Goal: Check status

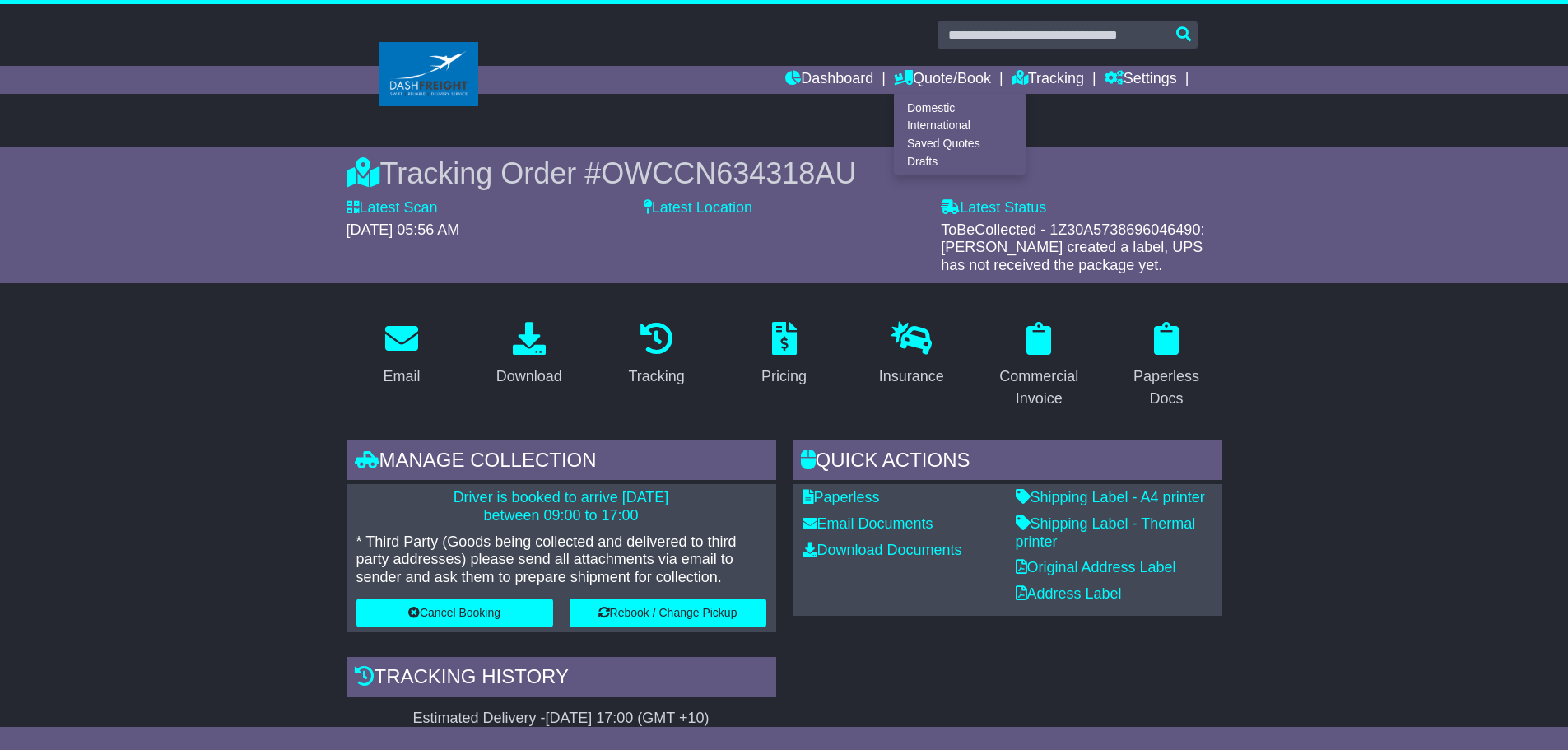
click at [750, 261] on div "Latest Location" at bounding box center [784, 237] width 297 height 75
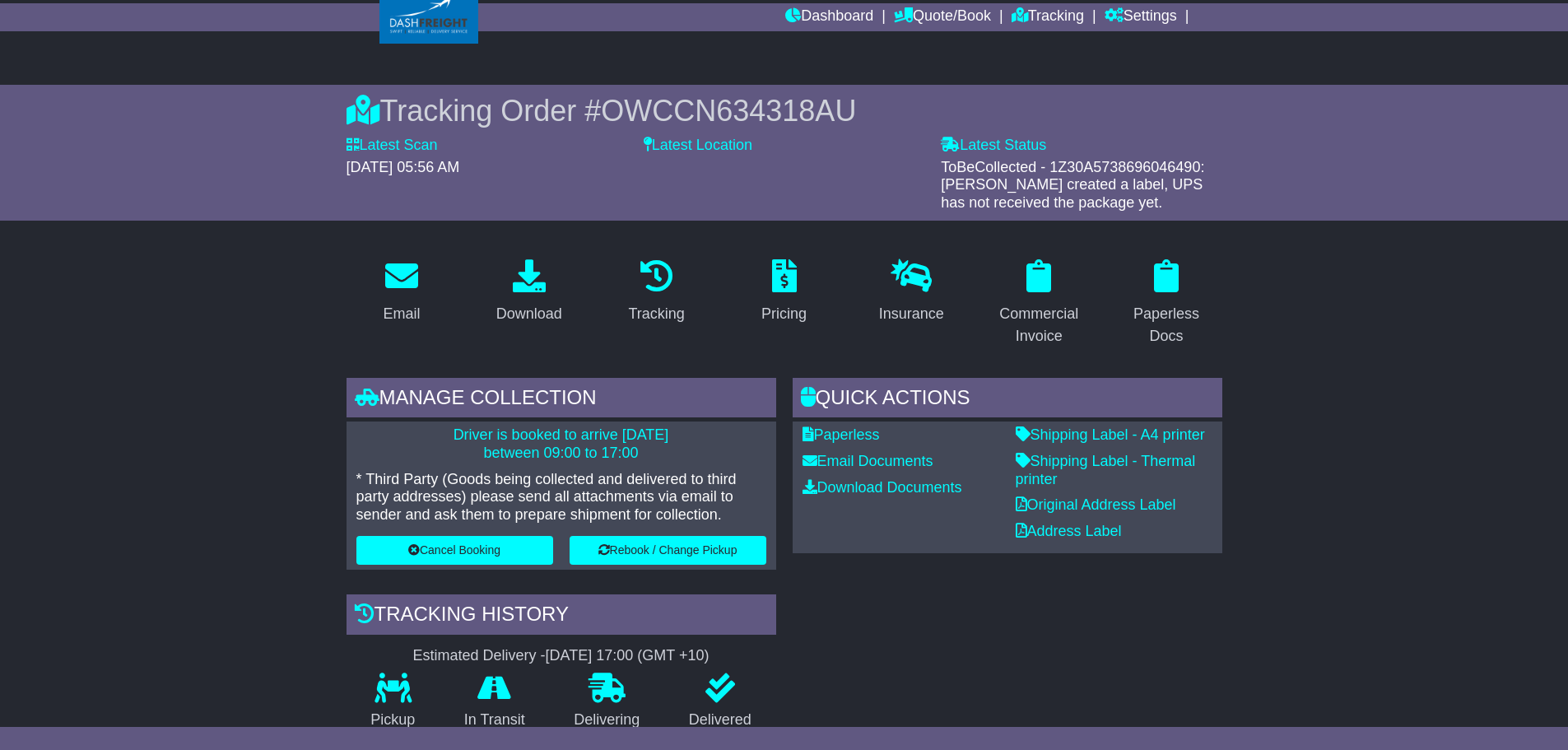
scroll to position [197, 0]
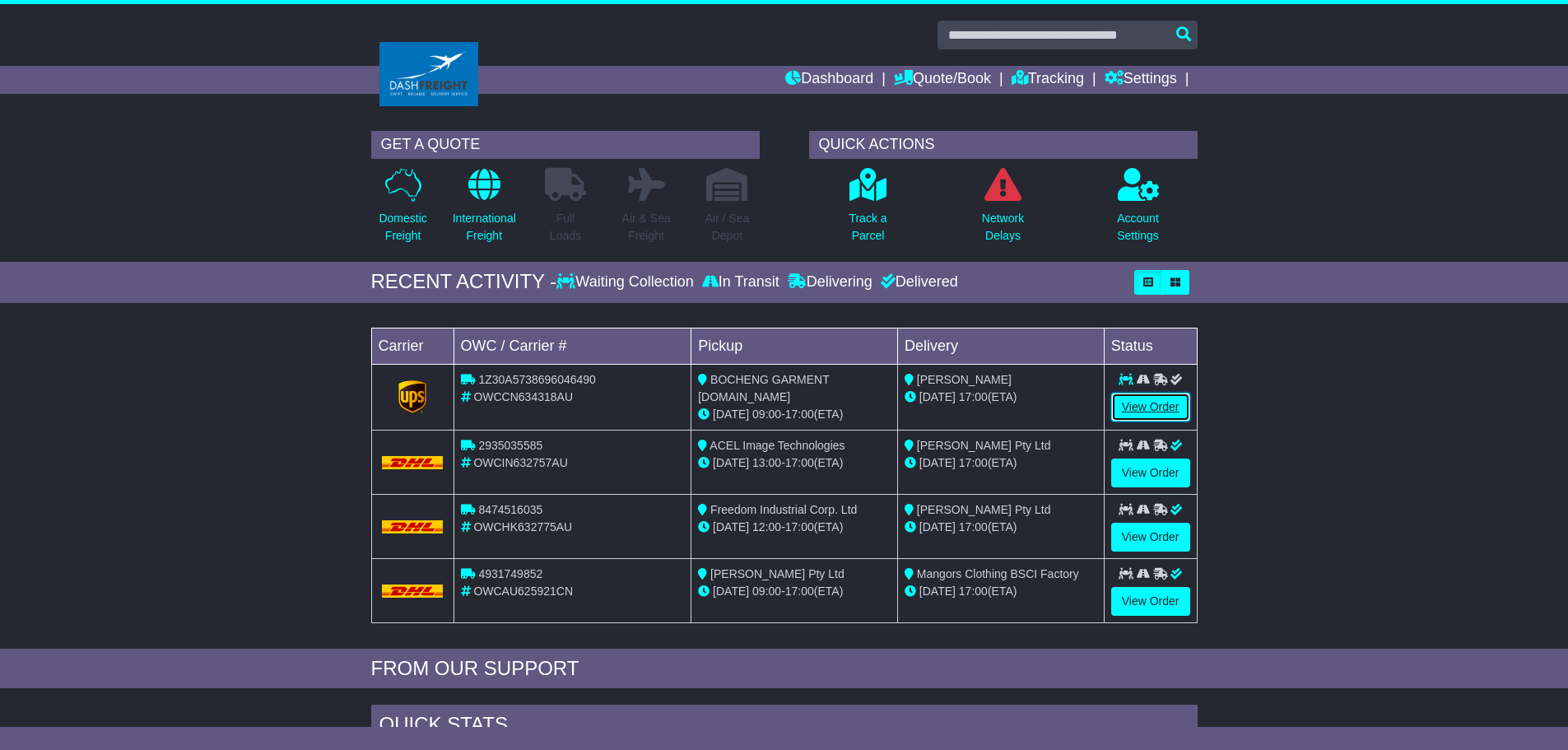
click at [1137, 402] on link "View Order" at bounding box center [1151, 407] width 79 height 29
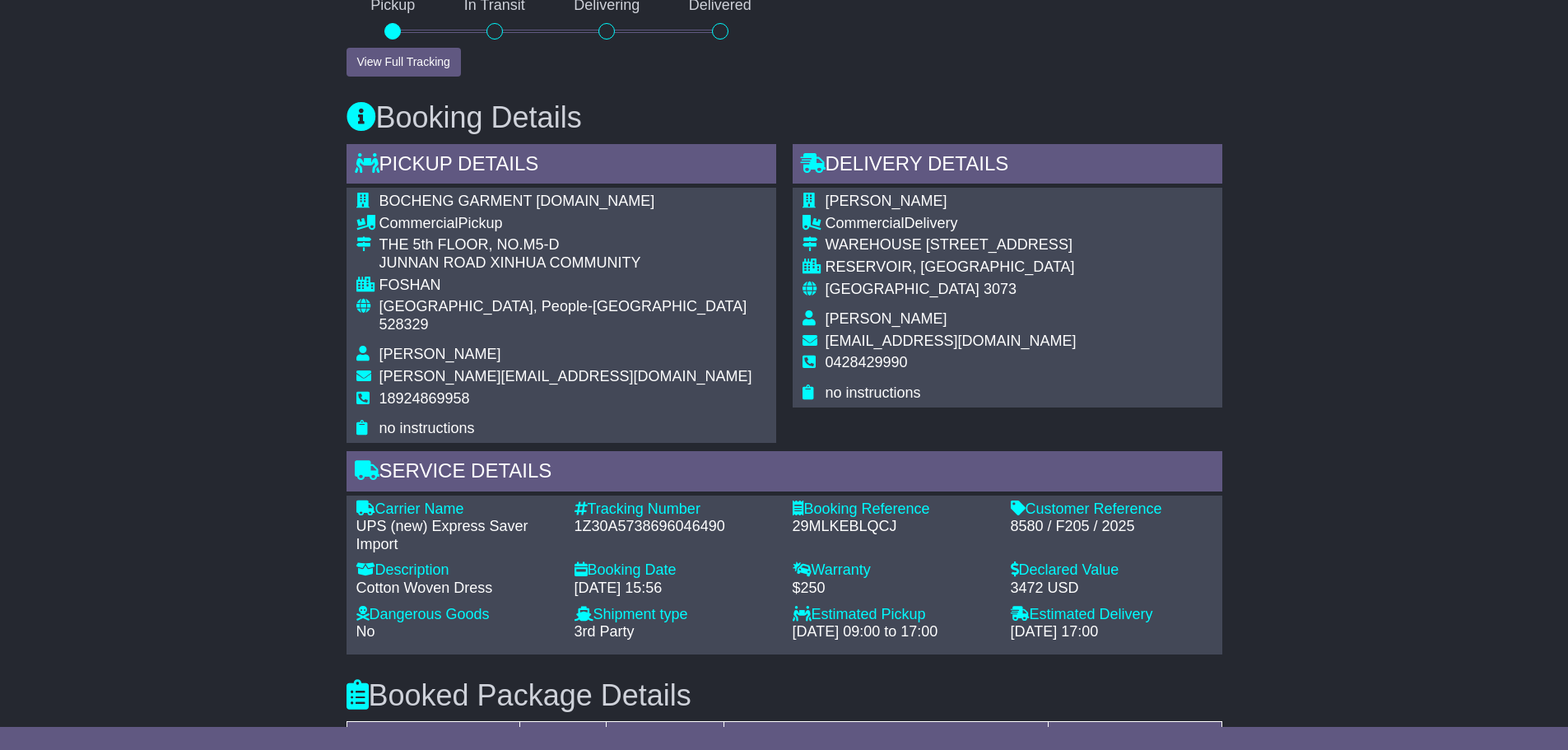
scroll to position [823, 0]
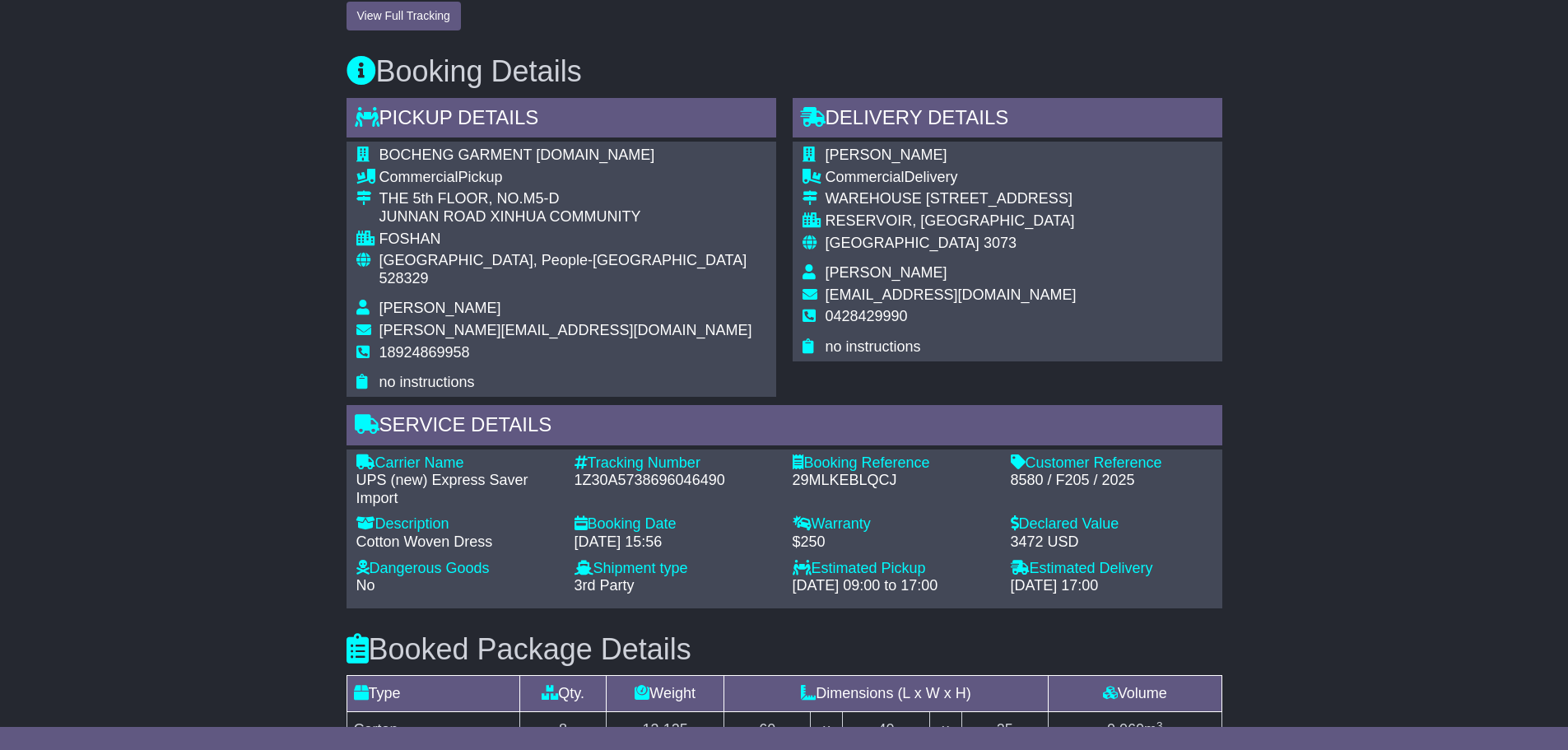
click at [651, 471] on div "1Z30A5738696046490" at bounding box center [675, 480] width 202 height 18
copy div "1Z30A5738696046490"
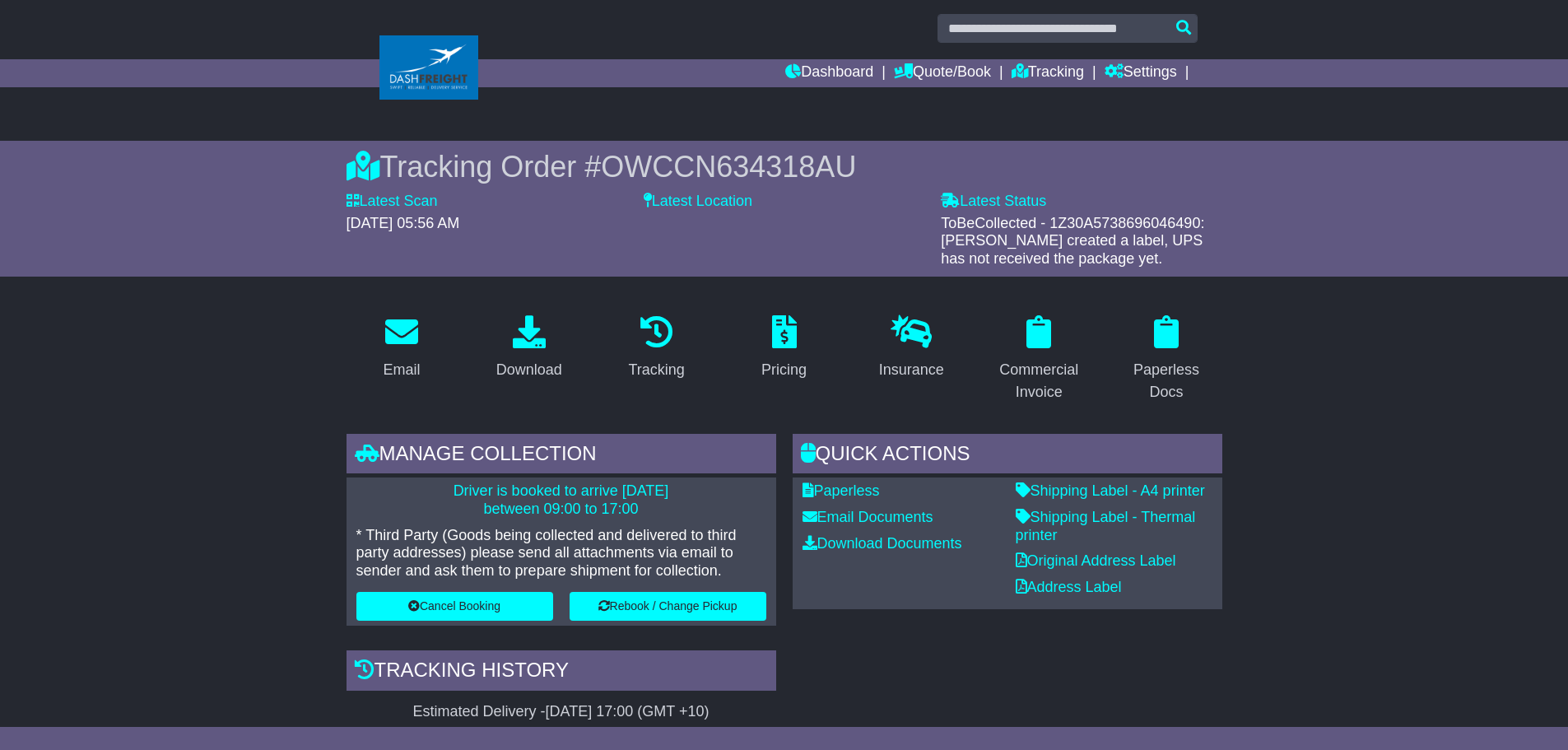
scroll to position [0, 0]
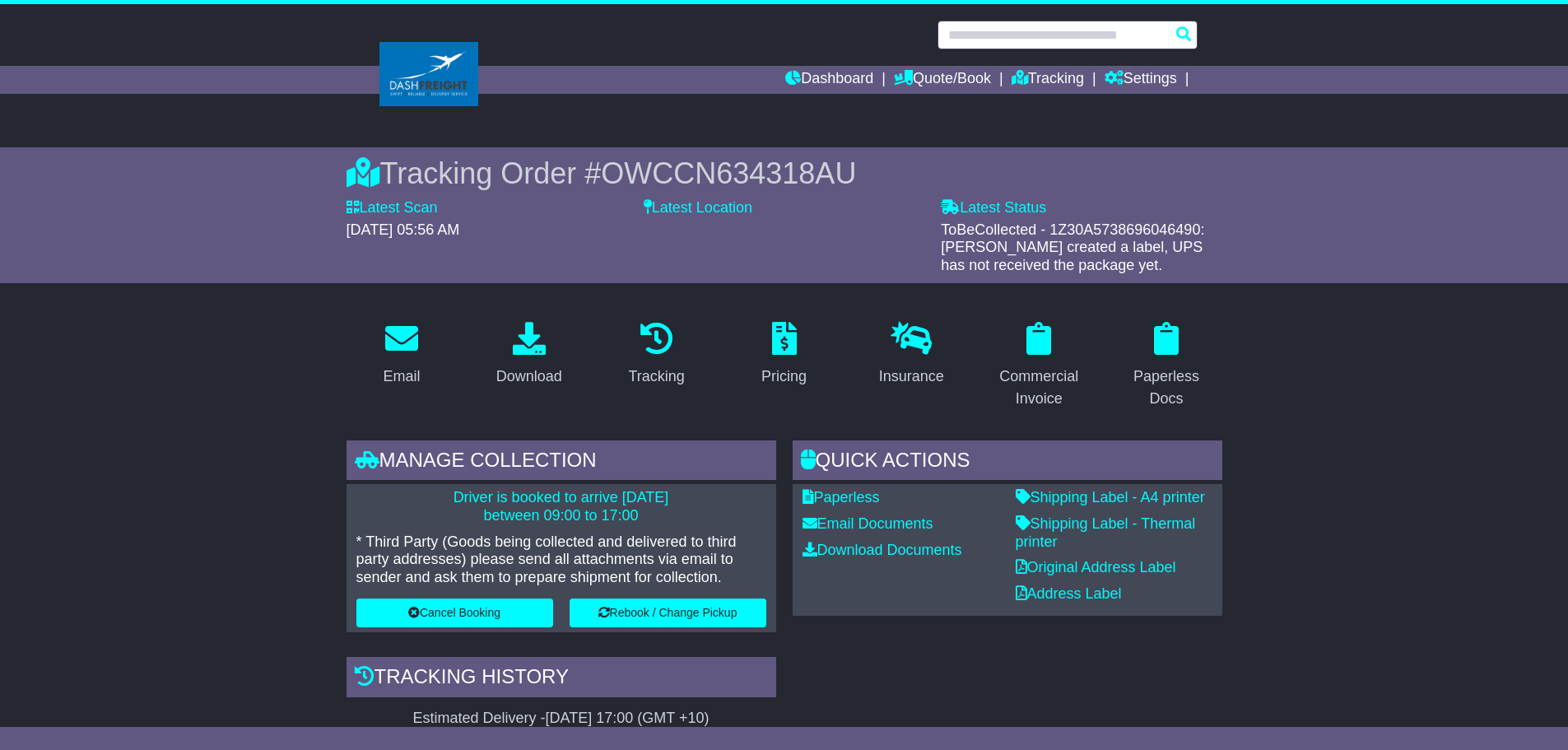
click at [982, 41] on input "text" at bounding box center [1068, 35] width 260 height 29
paste input "**********"
type input "**********"
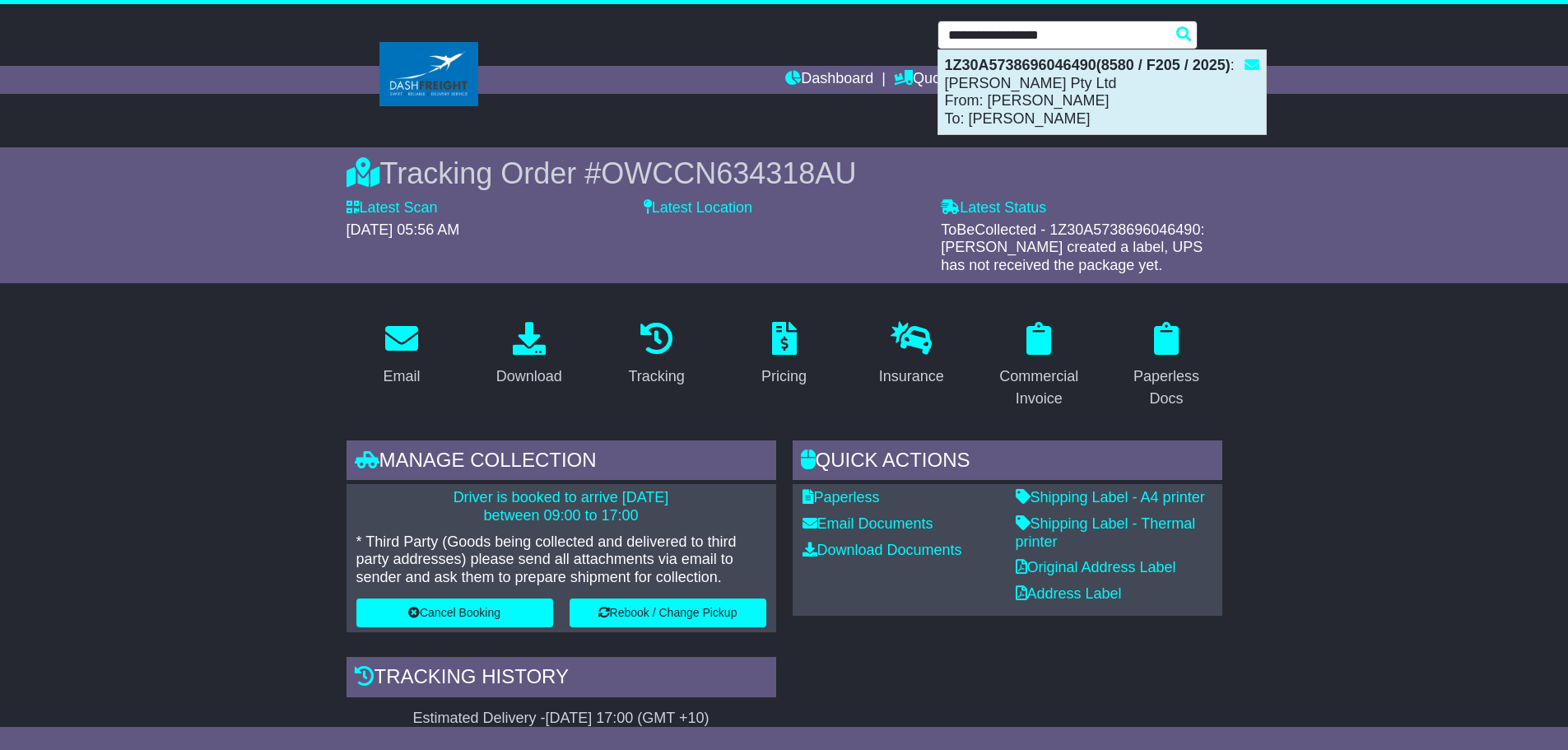
click at [1032, 83] on div "1Z30A5738696046490(8580 / F205 / 2025) : Sofia Irina Pty Ltd From: Wang Chengdo…" at bounding box center [1101, 91] width 328 height 84
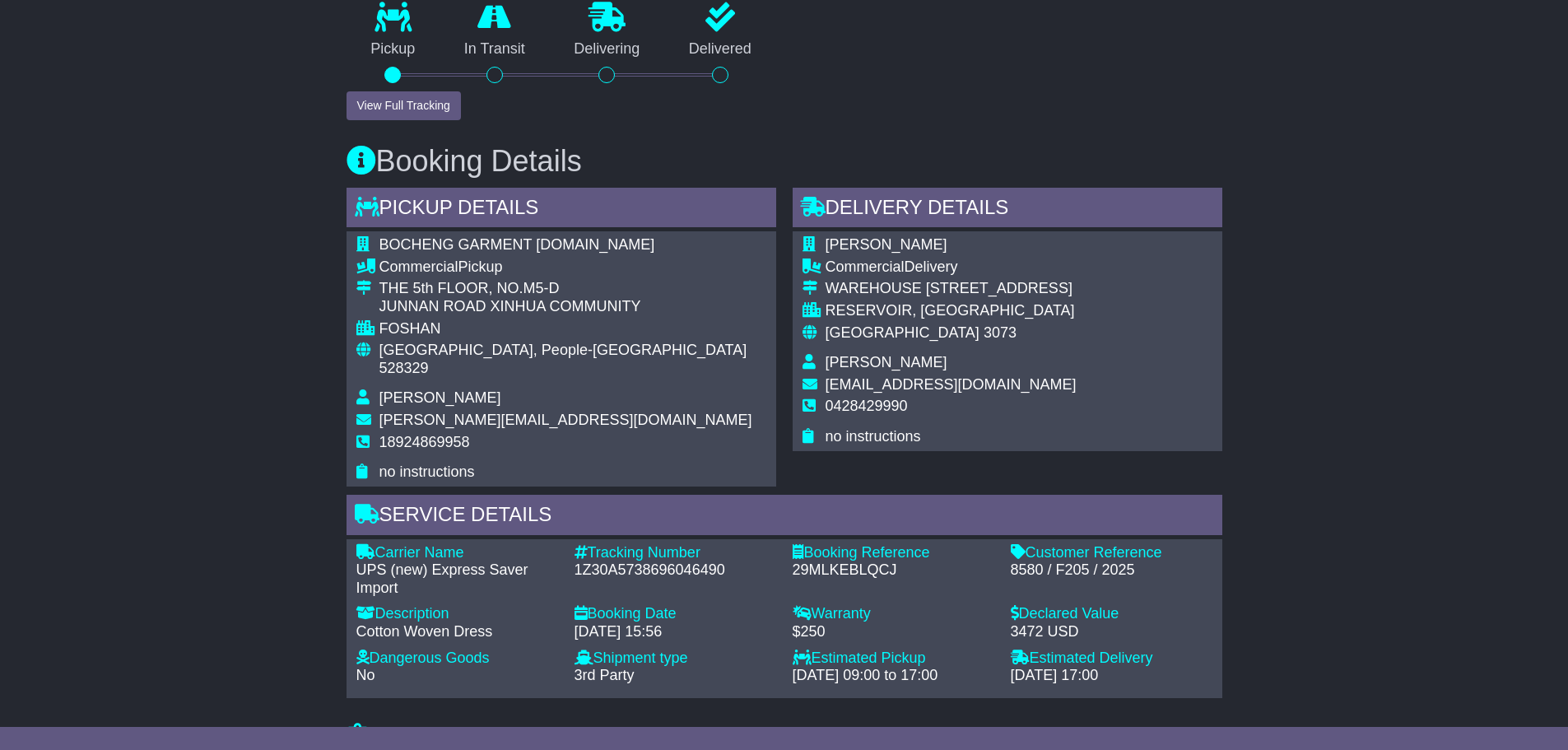
scroll to position [823, 0]
